Goal: Task Accomplishment & Management: Manage account settings

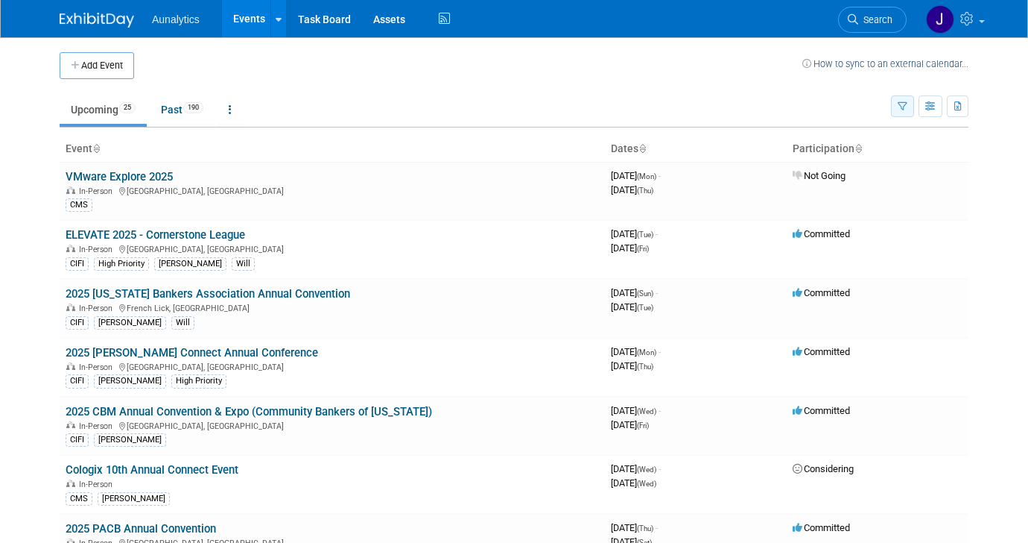
click at [903, 103] on icon "button" at bounding box center [903, 107] width 10 height 10
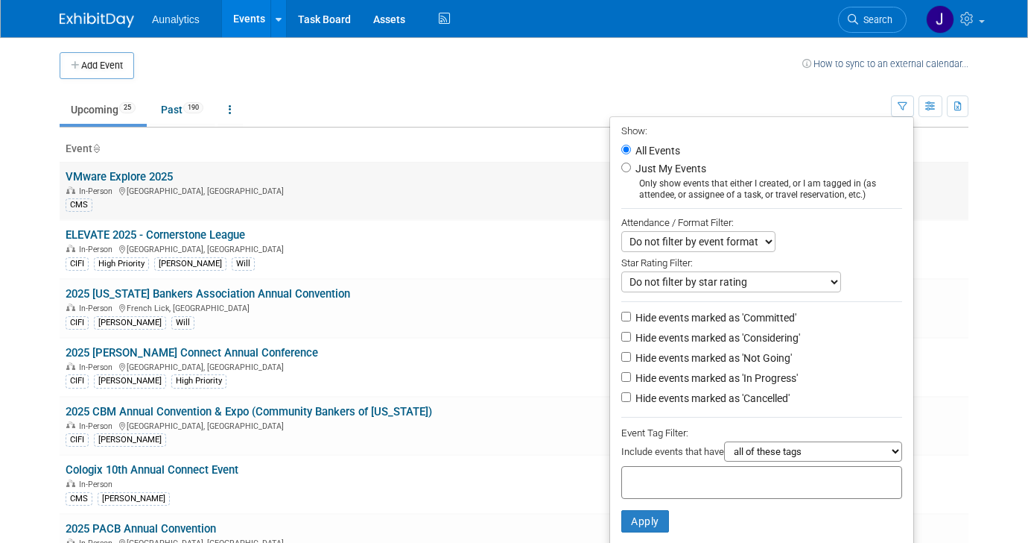
click at [458, 218] on td "VMware Explore 2025 In-Person Las Vegas, NV CMS" at bounding box center [333, 191] width 546 height 58
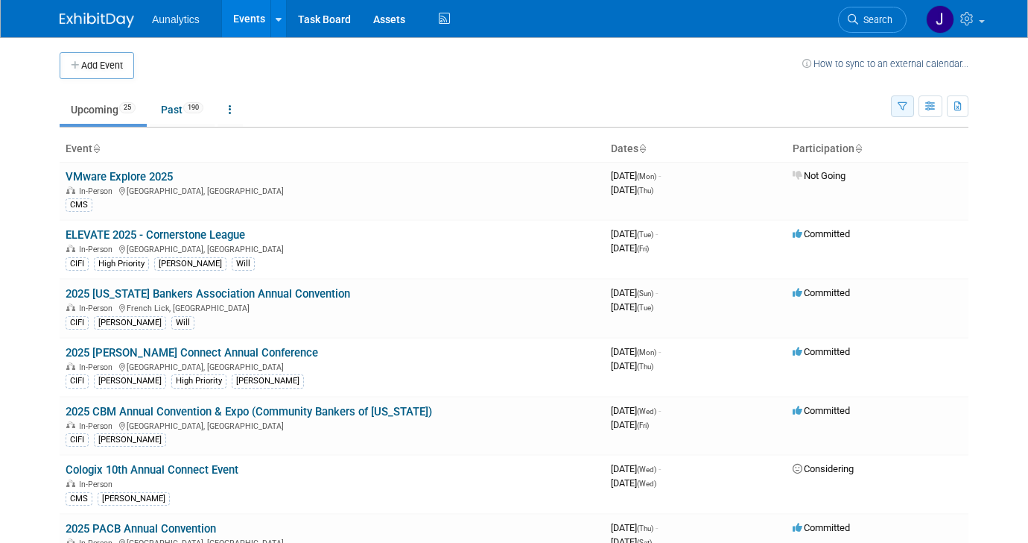
click at [906, 108] on icon "button" at bounding box center [903, 107] width 10 height 10
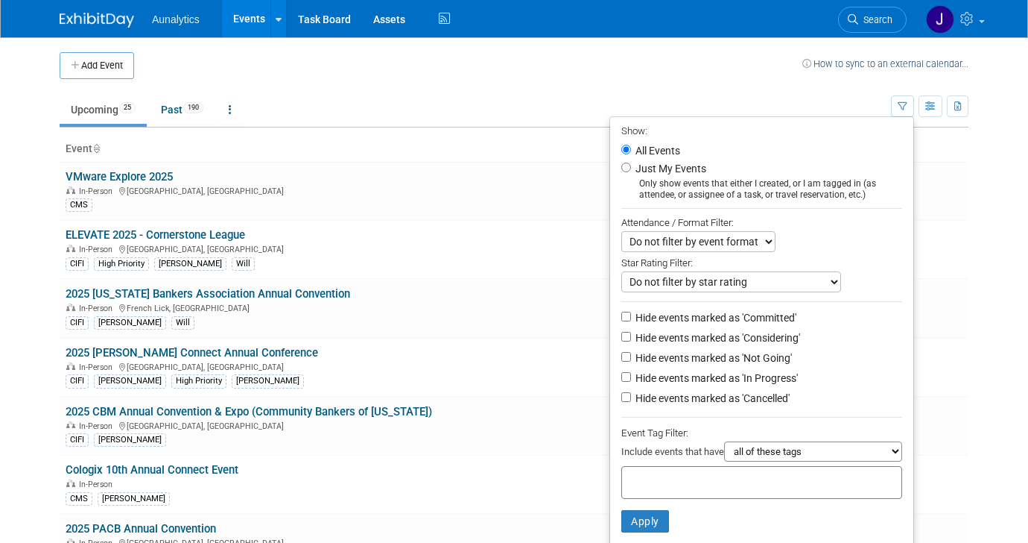
click at [692, 361] on label "Hide events marked as 'Not Going'" at bounding box center [712, 357] width 159 height 15
click at [631, 361] on input "Hide events marked as 'Not Going'" at bounding box center [627, 357] width 10 height 10
checkbox input "true"
click at [634, 525] on button "Apply" at bounding box center [646, 521] width 48 height 22
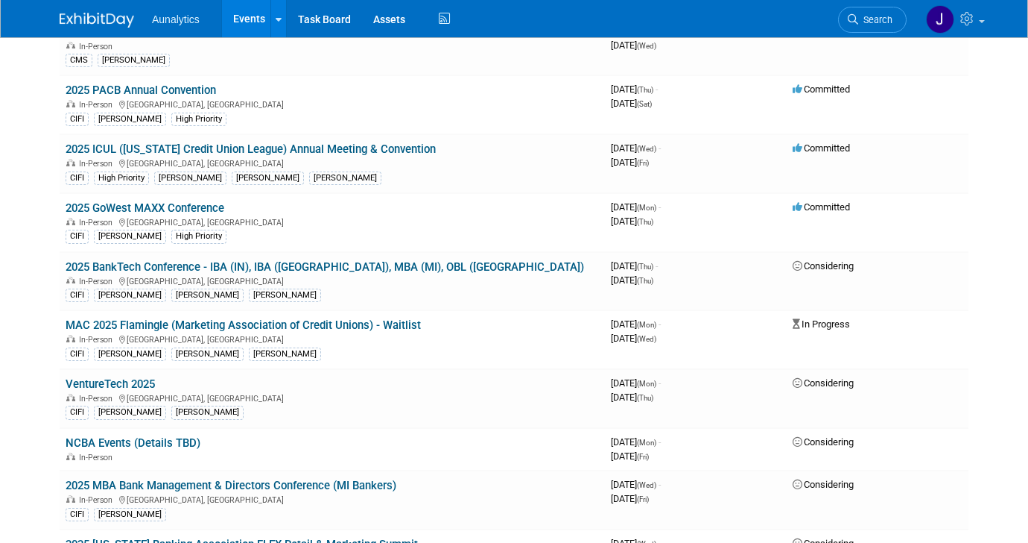
scroll to position [383, 0]
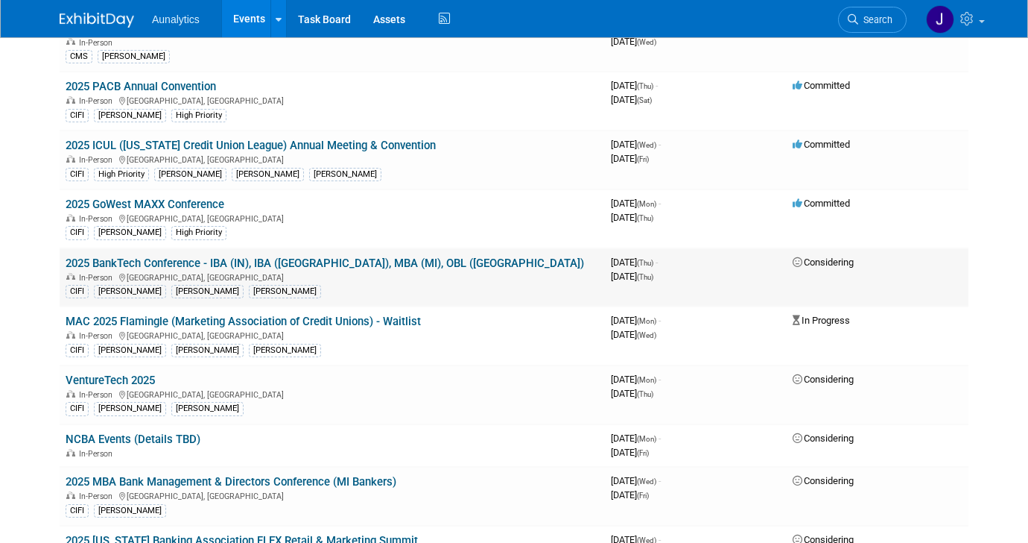
click at [351, 264] on link "2025 BankTech Conference - IBA (IN), IBA ([GEOGRAPHIC_DATA]), MBA (MI), OBL ([G…" at bounding box center [325, 262] width 519 height 13
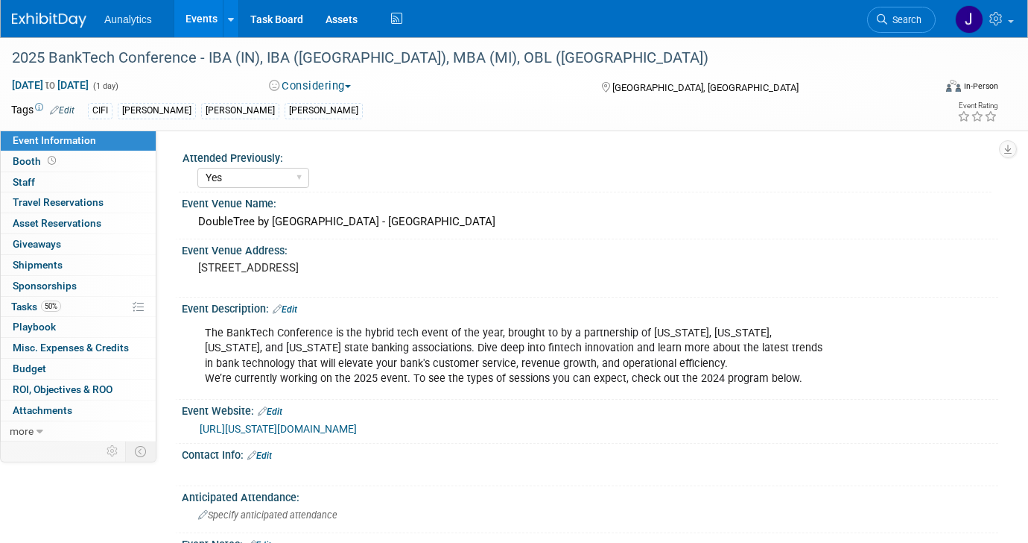
select select "Yes"
select select "Submitted"
click at [327, 423] on link "https://illinois.bank/education-and-events/conferences-and-events/banktech" at bounding box center [278, 429] width 157 height 12
